Goal: Task Accomplishment & Management: Use online tool/utility

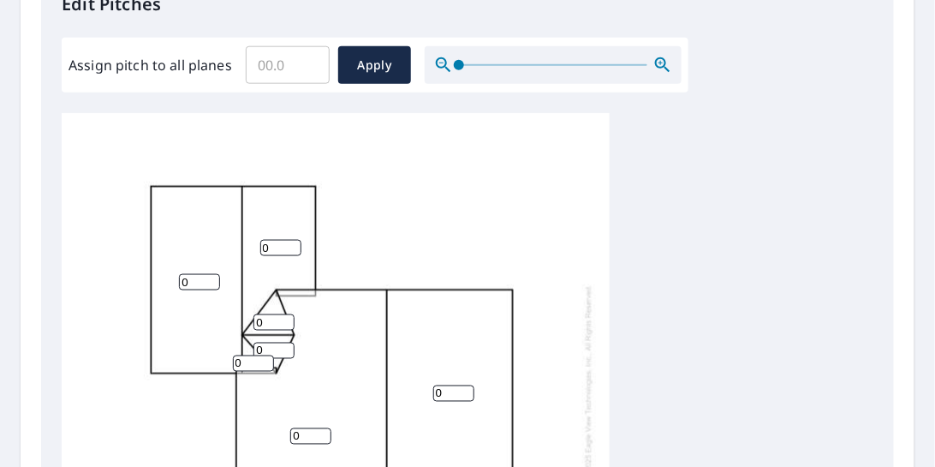
scroll to position [11, 0]
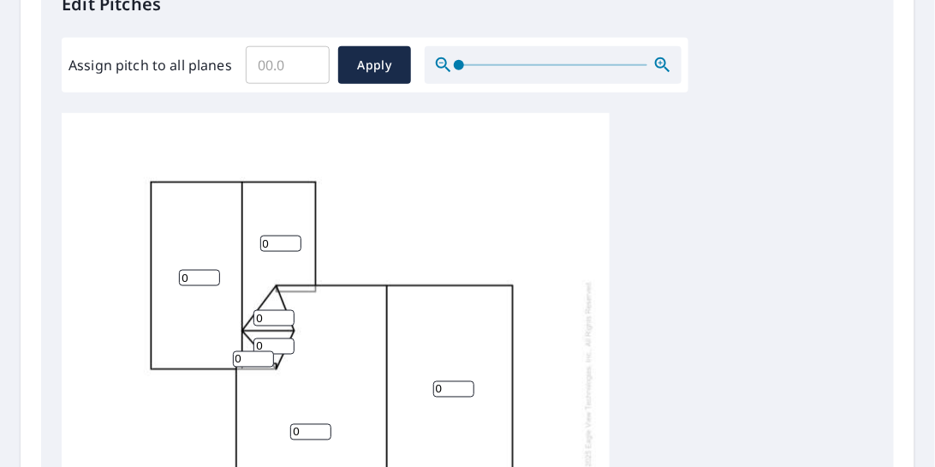
drag, startPoint x: 194, startPoint y: 269, endPoint x: 169, endPoint y: 269, distance: 24.8
click at [169, 269] on div "0 0 0 0 0 0 0 0" at bounding box center [336, 378] width 548 height 538
type input "4"
drag, startPoint x: 271, startPoint y: 228, endPoint x: 259, endPoint y: 236, distance: 14.3
click at [259, 236] on div "0 0 4 0 0 0 0 0" at bounding box center [336, 378] width 548 height 538
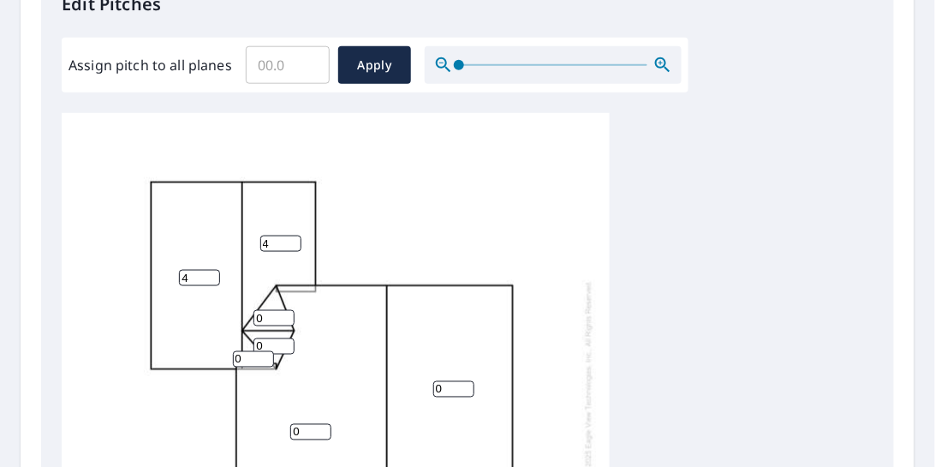
type input "4"
drag, startPoint x: 450, startPoint y: 378, endPoint x: 409, endPoint y: 395, distance: 44.5
click at [419, 390] on div "0 0 4 4 0 0 0 0" at bounding box center [336, 378] width 548 height 538
type input "4"
drag, startPoint x: 303, startPoint y: 425, endPoint x: 275, endPoint y: 426, distance: 28.3
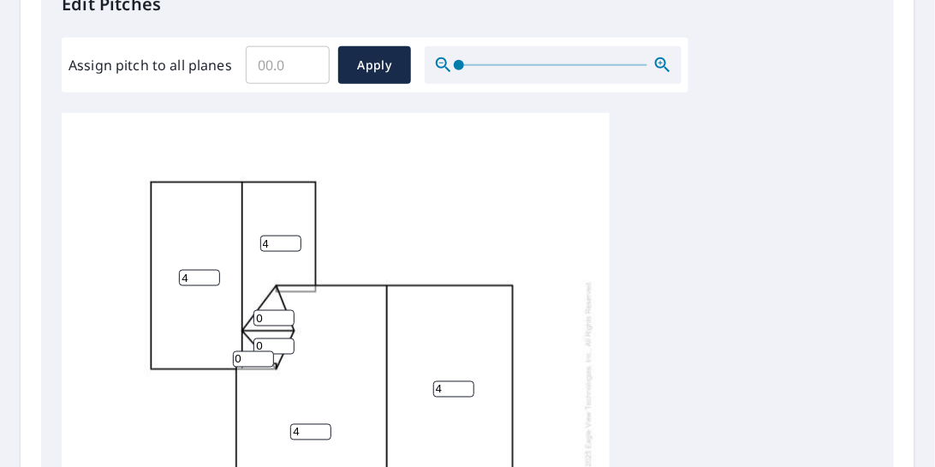
click at [275, 426] on div "4 4 4 4 0 0 0 0" at bounding box center [336, 378] width 548 height 538
type input "4"
drag, startPoint x: 248, startPoint y: 352, endPoint x: 219, endPoint y: 357, distance: 28.7
click at [219, 357] on div "4 4 4 4 0 0 0 0" at bounding box center [336, 378] width 548 height 538
type input "4"
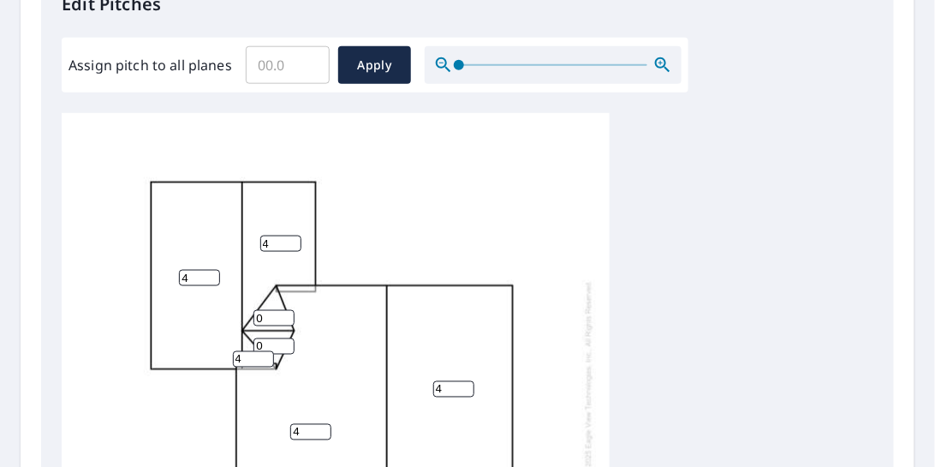
drag, startPoint x: 275, startPoint y: 339, endPoint x: 247, endPoint y: 341, distance: 28.3
click at [247, 341] on div "4 4 4 4 0 0 0 4" at bounding box center [336, 378] width 548 height 538
type input "1"
drag, startPoint x: 271, startPoint y: 304, endPoint x: 240, endPoint y: 313, distance: 32.0
click at [240, 313] on div "4 4 4 4 0 1 1 4" at bounding box center [336, 378] width 548 height 538
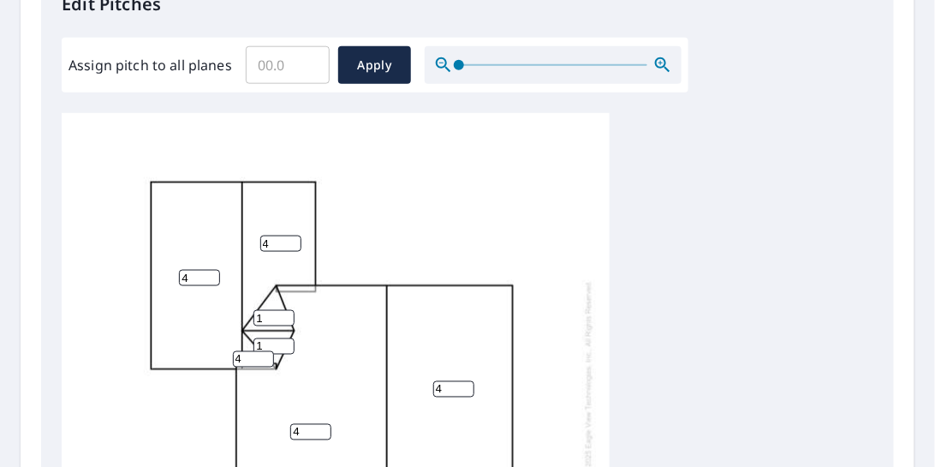
scroll to position [901, 0]
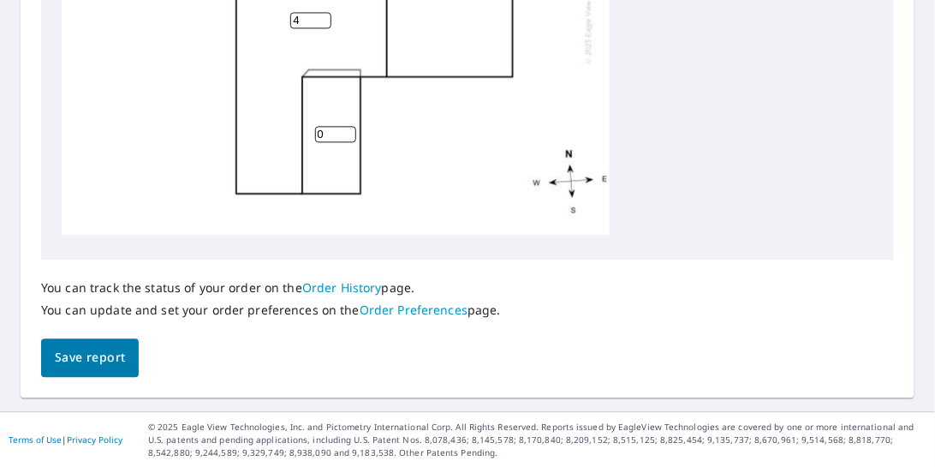
type input "1"
click at [99, 356] on span "Save report" at bounding box center [90, 357] width 70 height 21
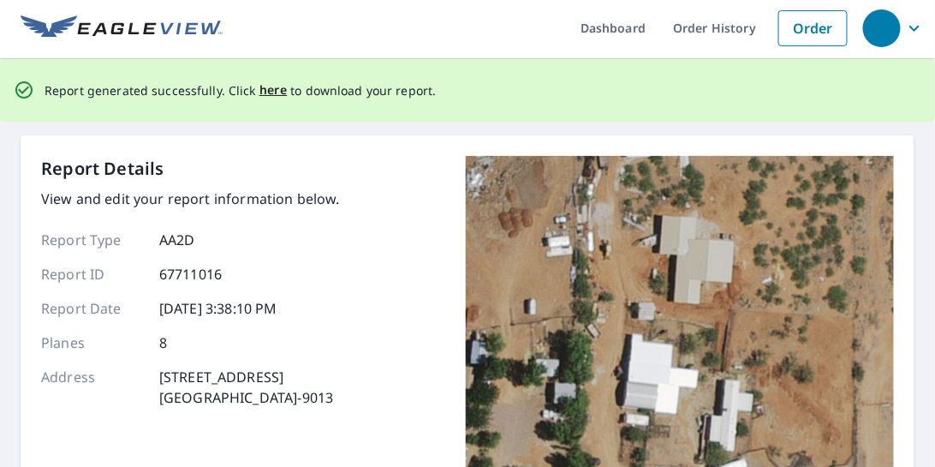
scroll to position [0, 0]
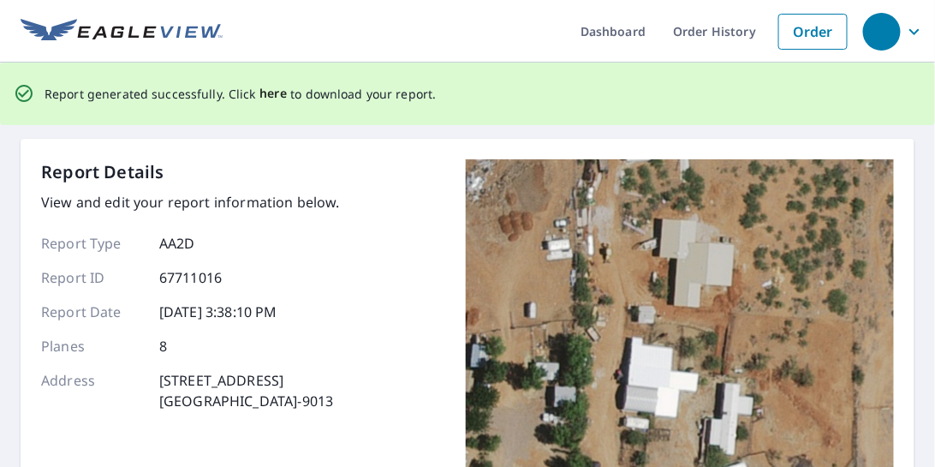
click at [272, 92] on span "here" at bounding box center [274, 93] width 28 height 21
